Goal: Transaction & Acquisition: Book appointment/travel/reservation

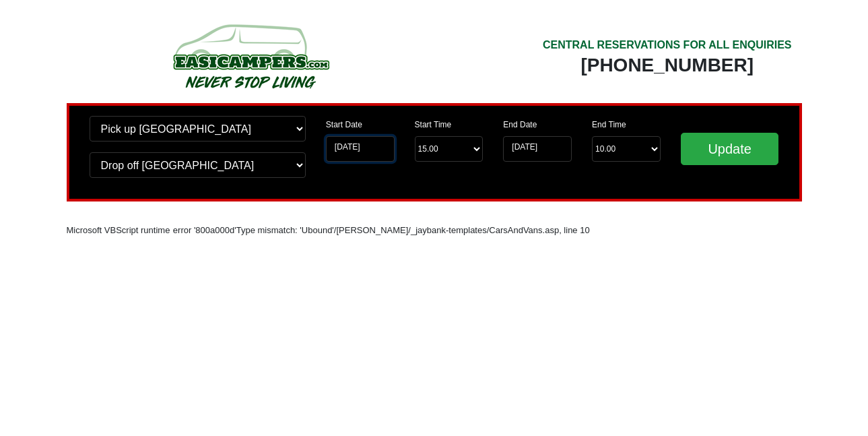
click at [359, 150] on input "[DATE]" at bounding box center [360, 149] width 69 height 26
drag, startPoint x: 382, startPoint y: 145, endPoint x: 317, endPoint y: 143, distance: 65.3
click at [317, 143] on div "Start Date [DATE]" at bounding box center [360, 144] width 89 height 57
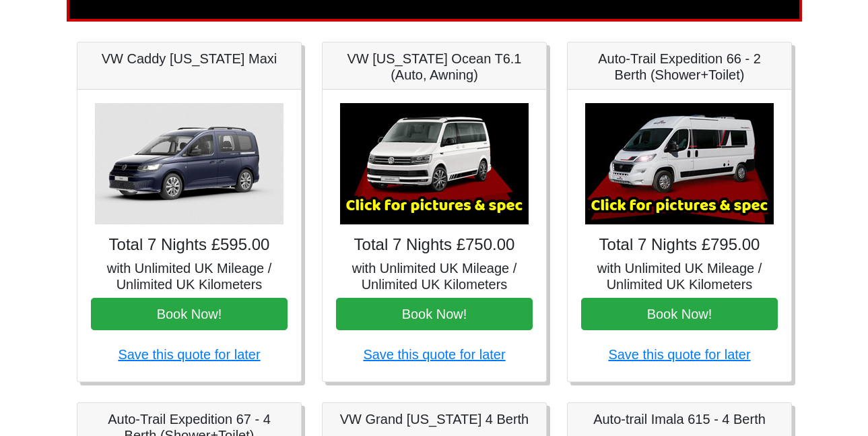
scroll to position [179, 0]
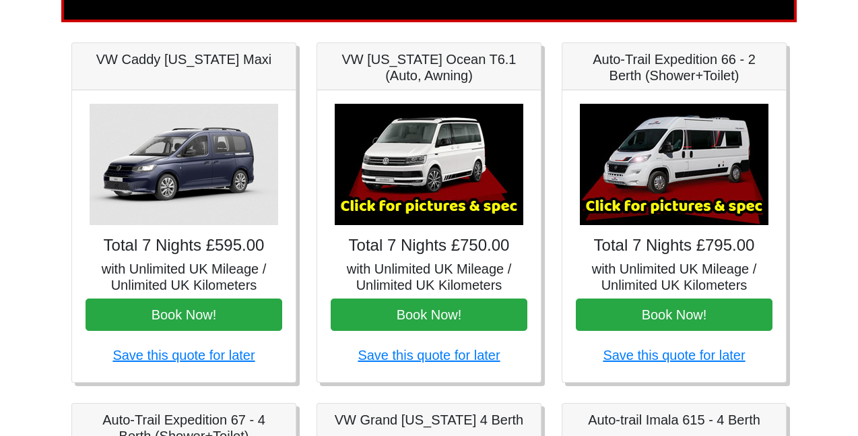
click at [702, 147] on img at bounding box center [674, 164] width 188 height 121
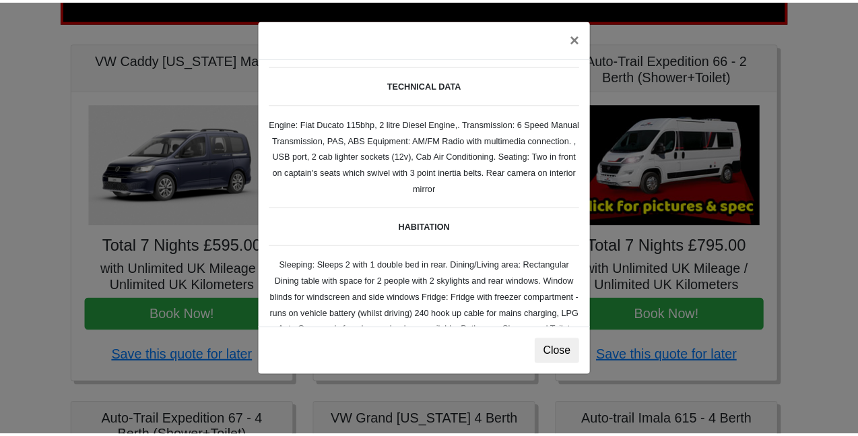
scroll to position [0, 0]
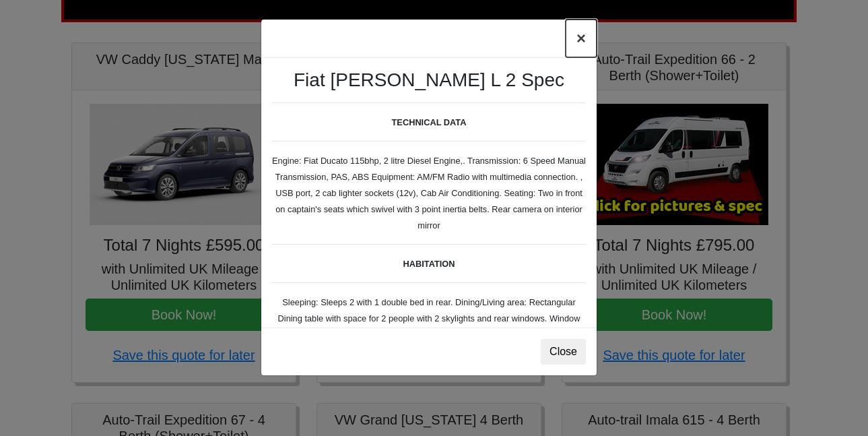
click at [580, 36] on button "×" at bounding box center [580, 39] width 31 height 38
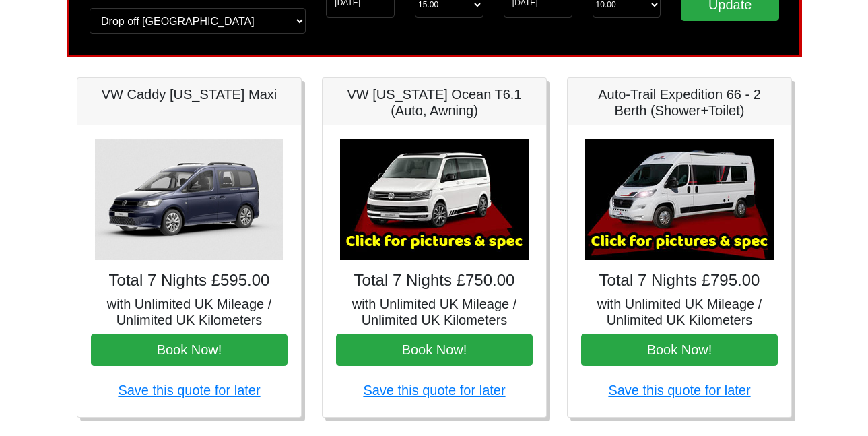
scroll to position [143, 0]
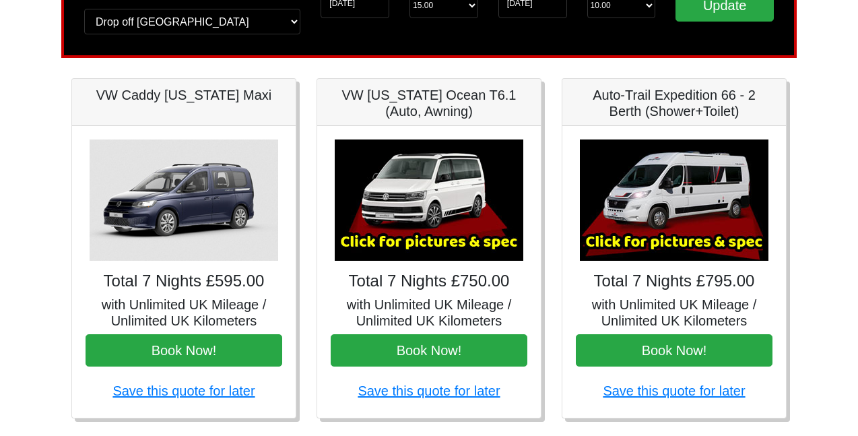
click at [166, 191] on img at bounding box center [184, 199] width 188 height 121
click at [425, 213] on img at bounding box center [429, 199] width 188 height 121
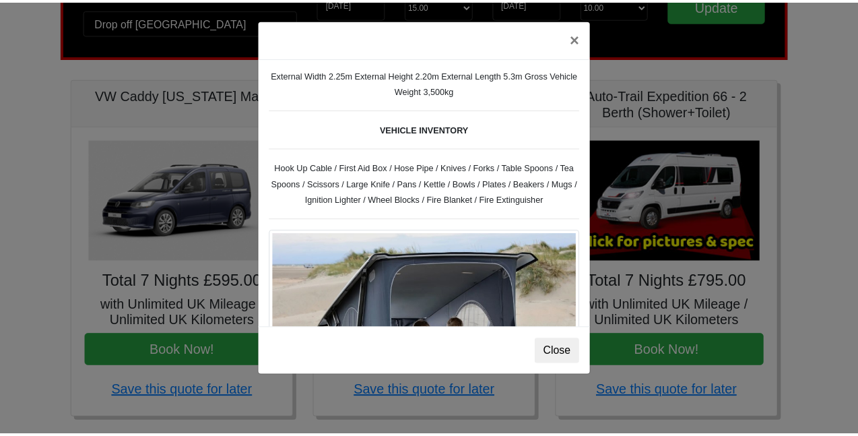
scroll to position [453, 0]
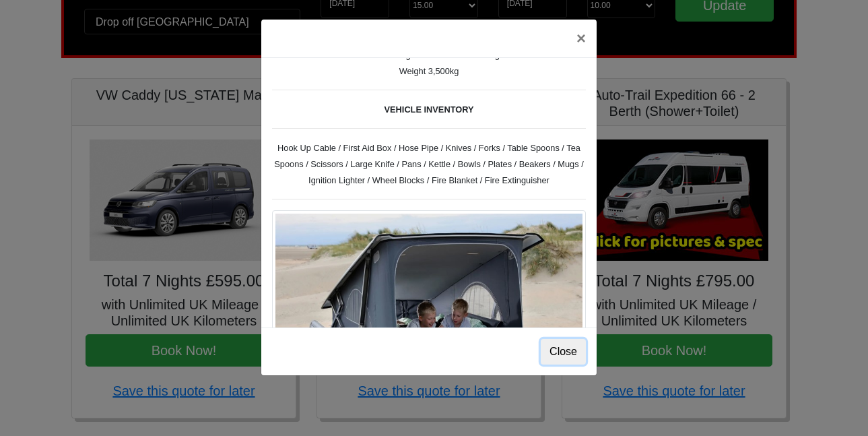
click at [557, 351] on button "Close" at bounding box center [563, 352] width 45 height 26
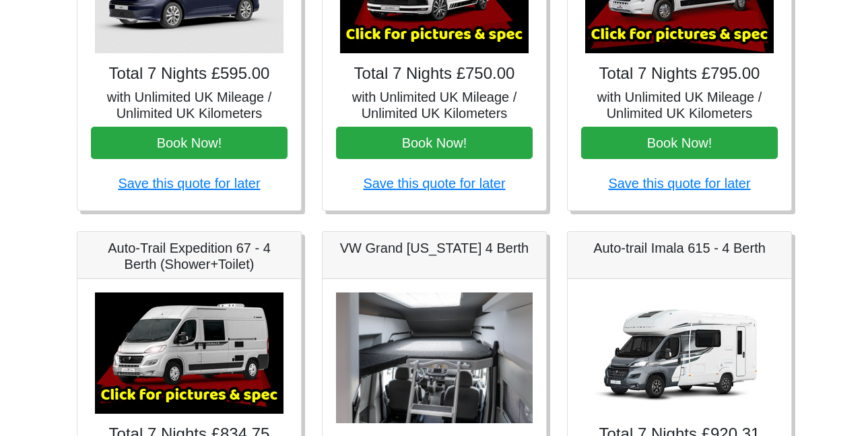
scroll to position [360, 0]
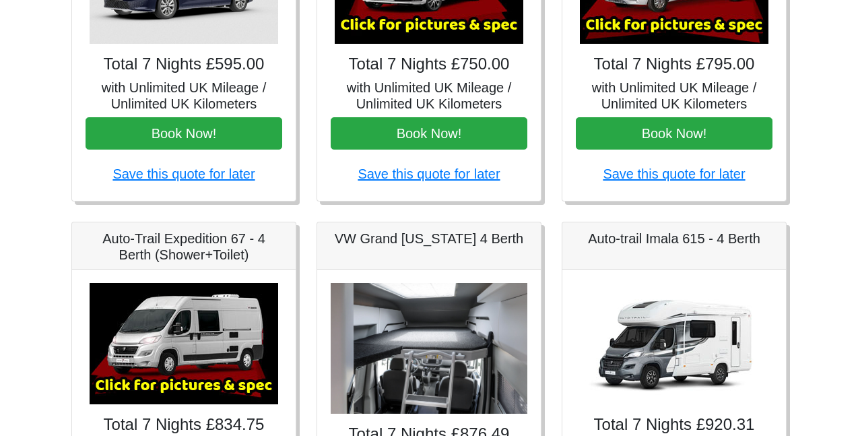
click at [202, 316] on img at bounding box center [184, 343] width 188 height 121
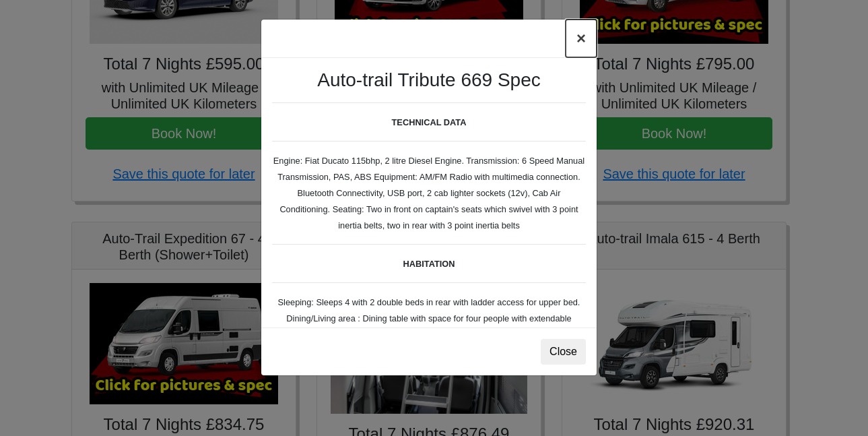
click at [581, 41] on button "×" at bounding box center [580, 39] width 31 height 38
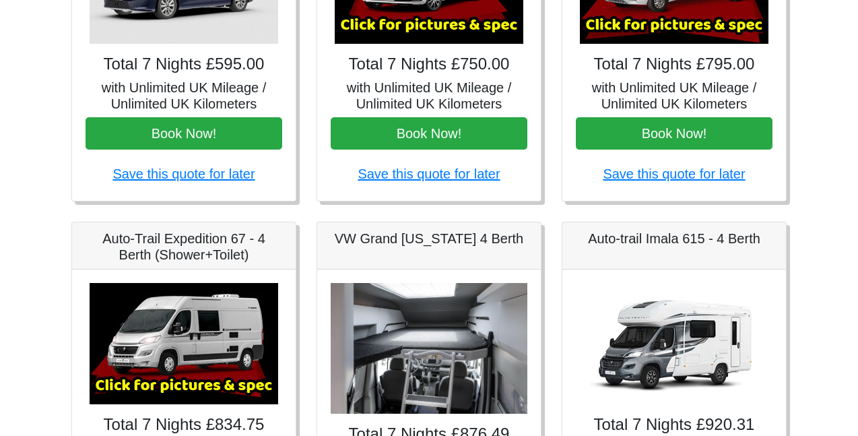
click at [662, 72] on h4 "Total 7 Nights £795.00" at bounding box center [674, 65] width 197 height 20
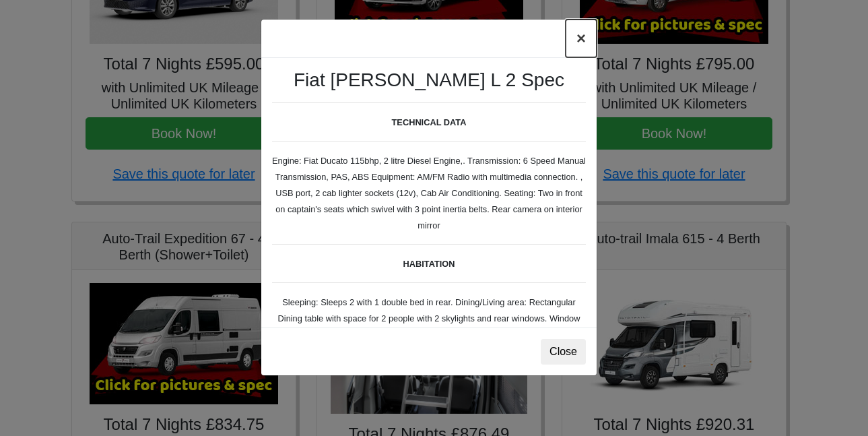
click at [580, 36] on button "×" at bounding box center [580, 39] width 31 height 38
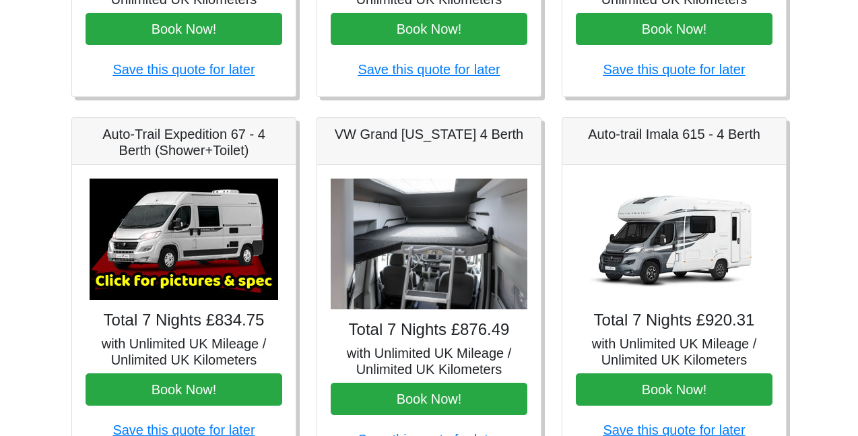
scroll to position [463, 0]
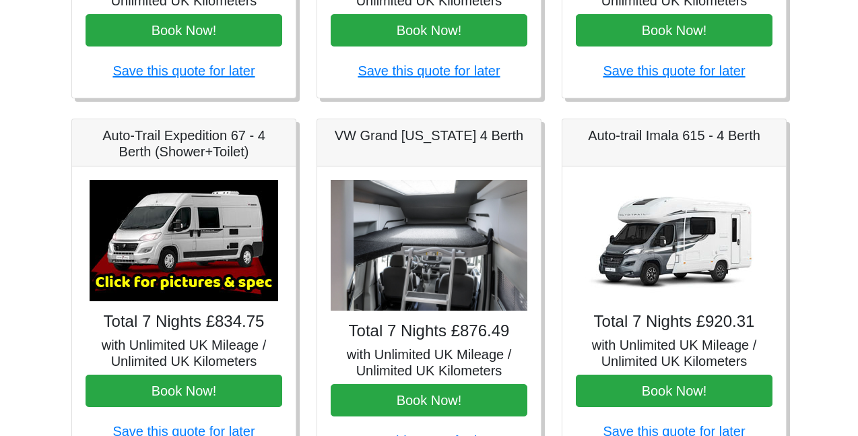
click at [432, 259] on img at bounding box center [428, 245] width 197 height 131
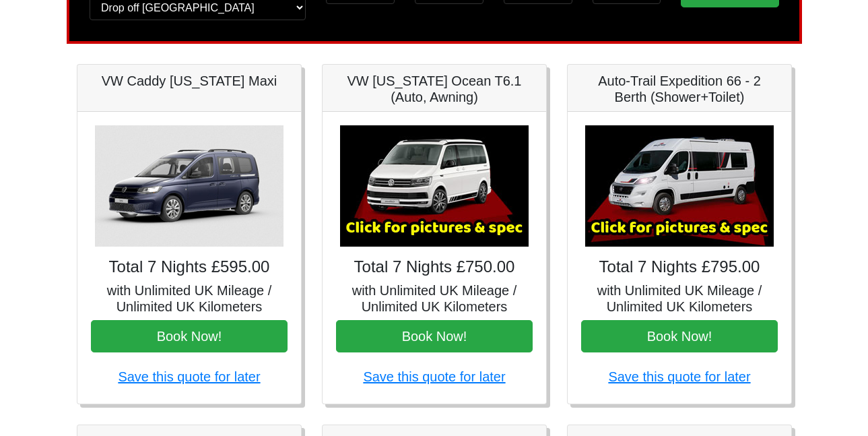
scroll to position [149, 0]
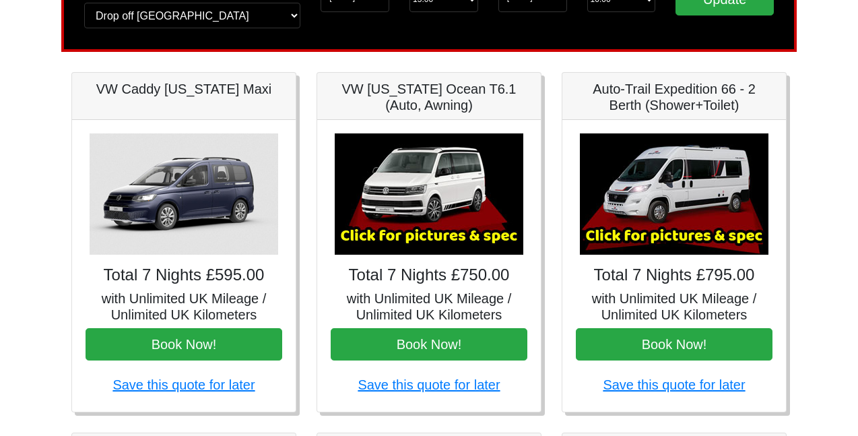
click at [677, 216] on img at bounding box center [674, 193] width 188 height 121
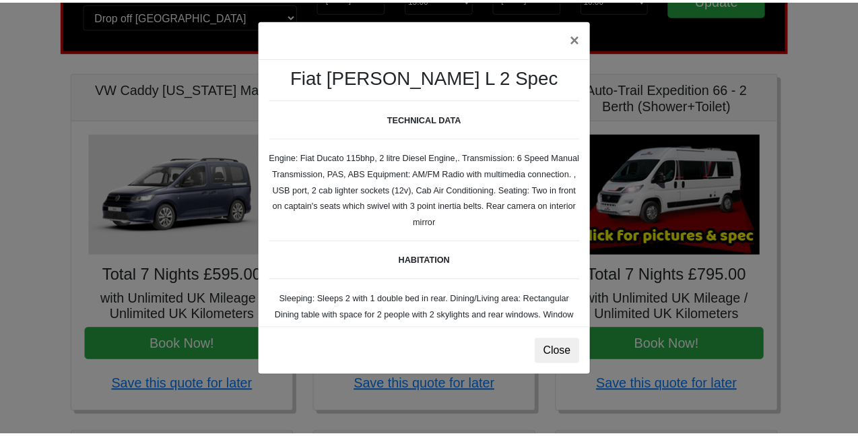
scroll to position [0, 0]
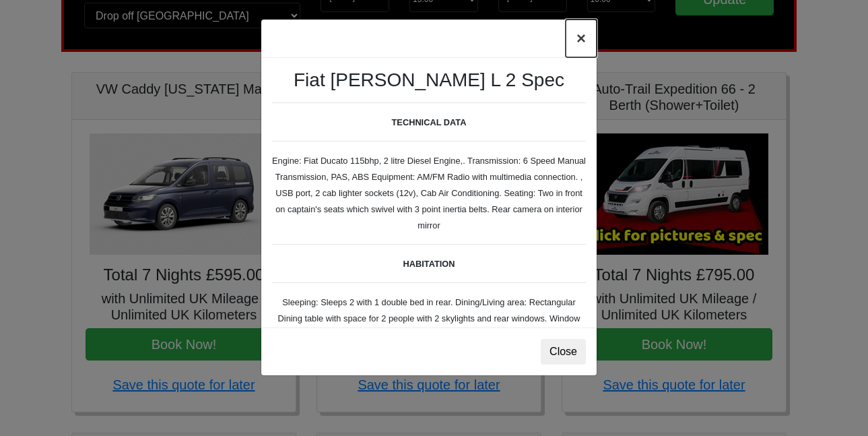
click at [581, 36] on button "×" at bounding box center [580, 39] width 31 height 38
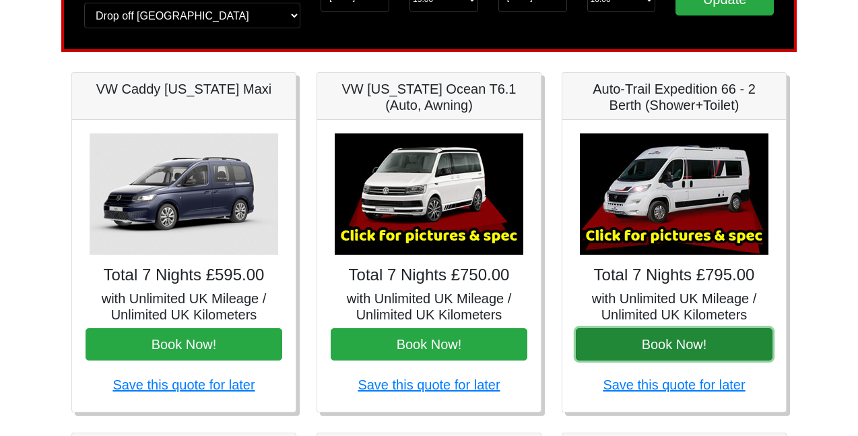
click at [683, 338] on button "Book Now!" at bounding box center [674, 344] width 197 height 32
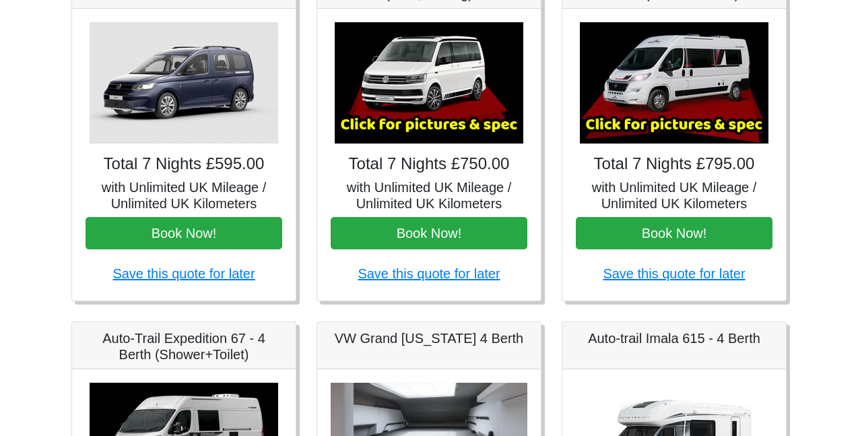
scroll to position [261, 0]
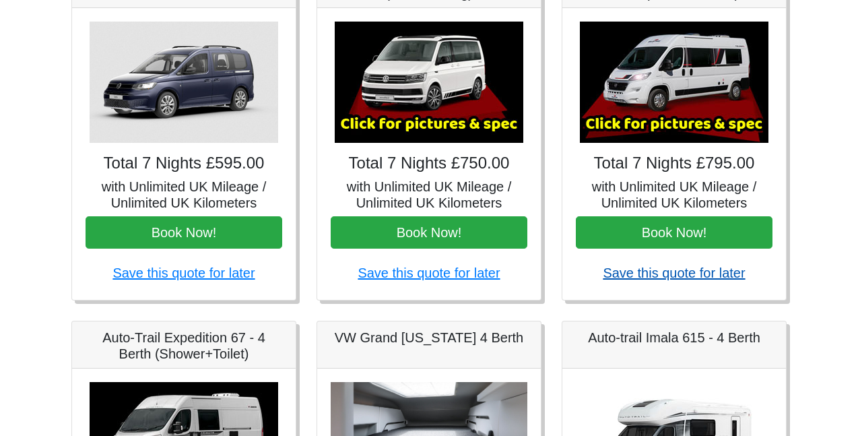
click at [662, 271] on link "Save this quote for later" at bounding box center [673, 272] width 142 height 15
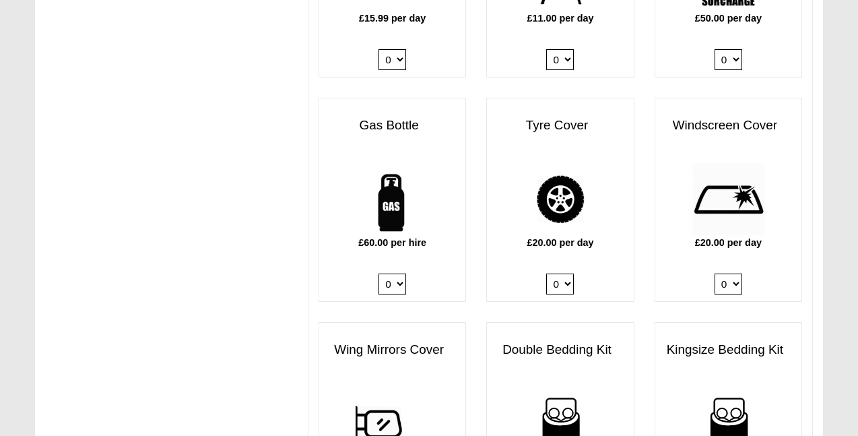
scroll to position [889, 0]
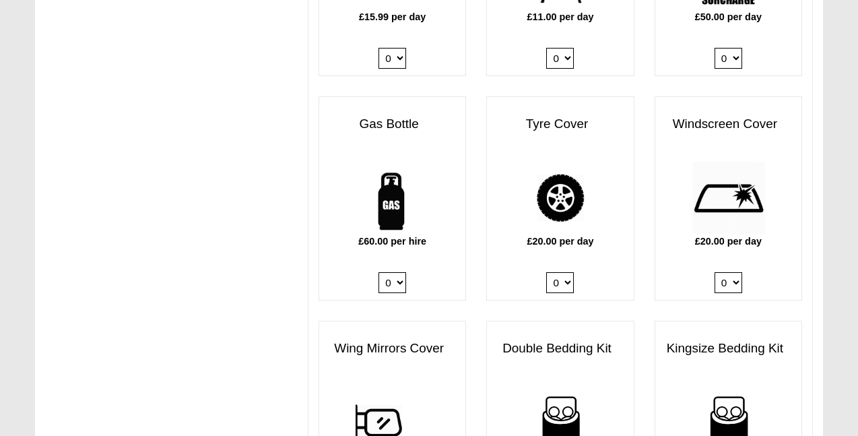
click at [653, 349] on div "Kingsize Bedding Kit £60.00 per kit 0 1 2 3 4" at bounding box center [728, 422] width 168 height 204
click at [394, 272] on select "0 1" at bounding box center [392, 282] width 28 height 21
select select "Gas Bottle x QTY 1 @ 60.00 GBP per hire."
click at [378, 272] on select "0 1" at bounding box center [392, 282] width 28 height 21
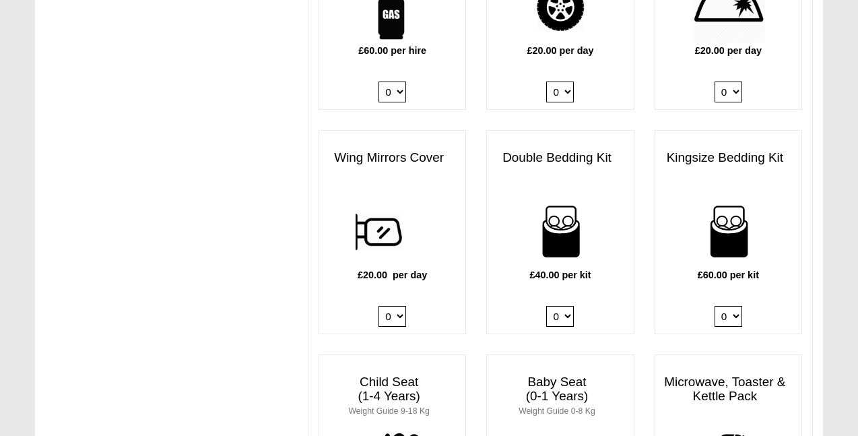
scroll to position [1078, 0]
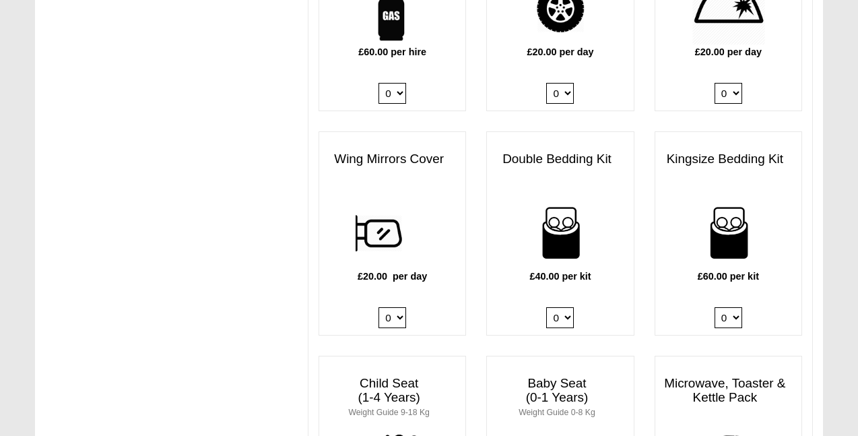
click at [557, 307] on select "0 1 2 3 4" at bounding box center [560, 317] width 28 height 21
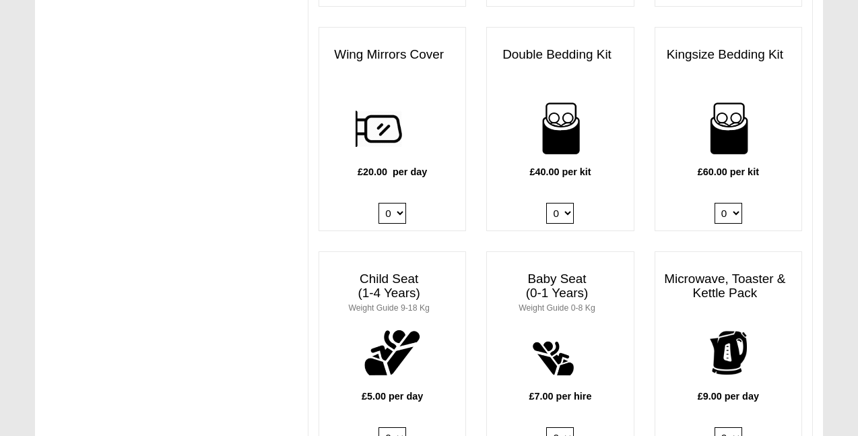
scroll to position [1181, 0]
click at [569, 203] on select "0 1 2 3 4" at bounding box center [560, 213] width 28 height 21
select select "Double Bedding Kit x QTY 1 @ 40.00 GBP per kit."
click at [546, 203] on select "0 1 2 3 4" at bounding box center [560, 213] width 28 height 21
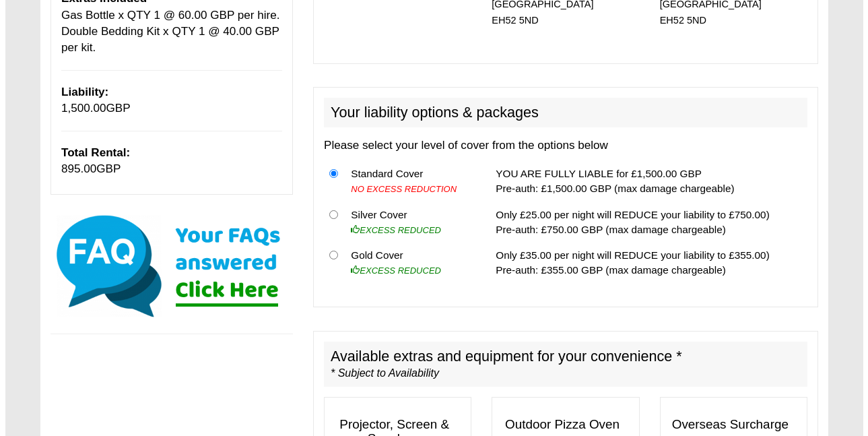
scroll to position [363, 0]
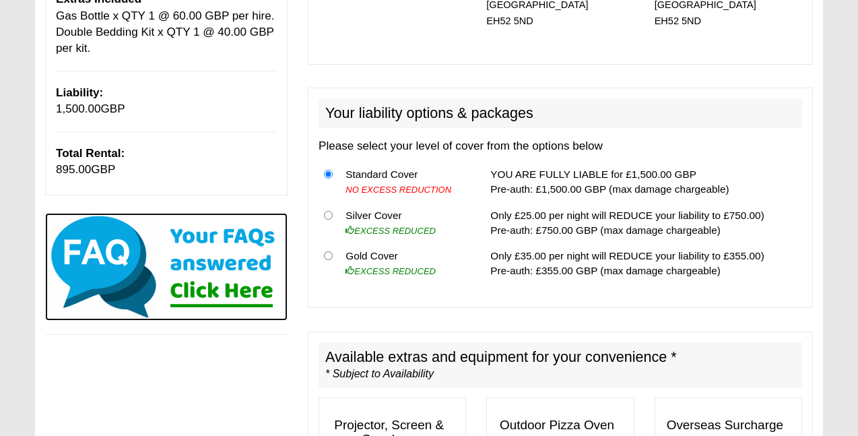
click at [213, 251] on img at bounding box center [166, 267] width 242 height 108
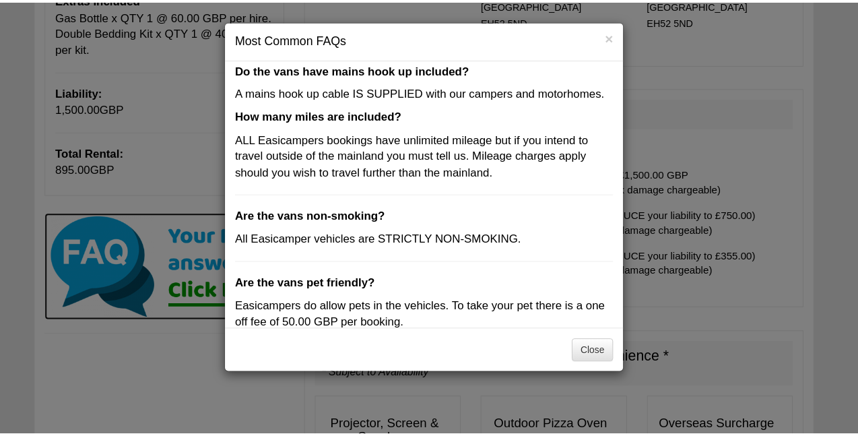
scroll to position [393, 0]
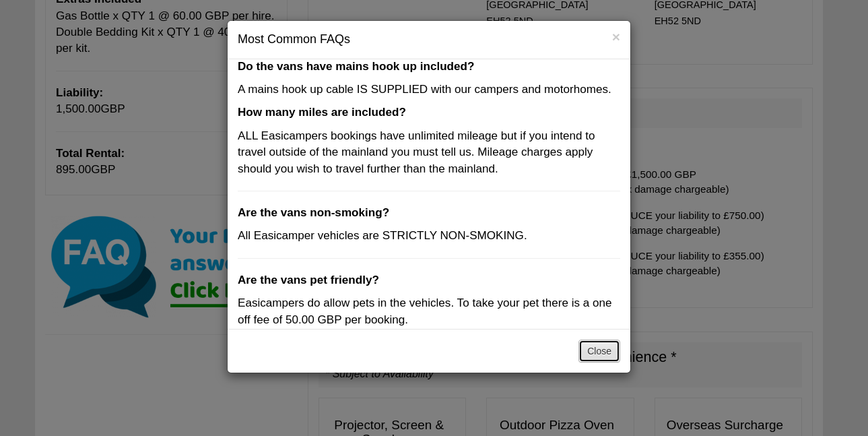
click at [600, 349] on button "Close" at bounding box center [599, 350] width 42 height 23
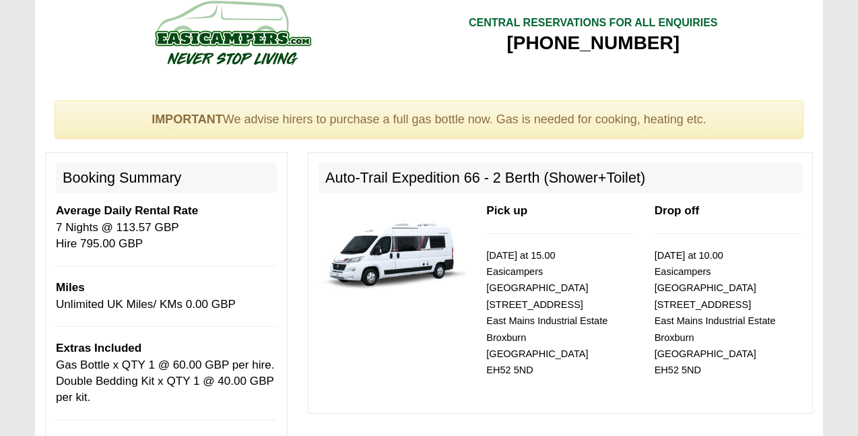
scroll to position [0, 0]
